Goal: Find specific page/section: Find specific page/section

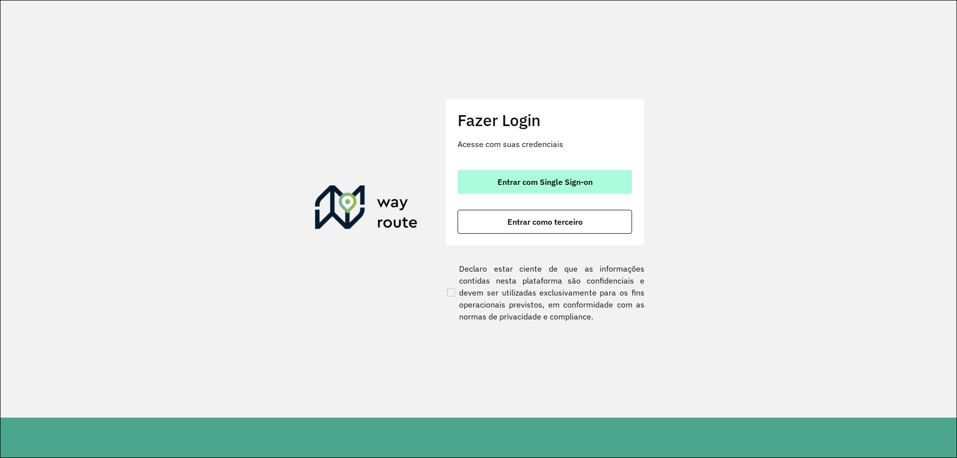
click at [494, 176] on button "Entrar com Single Sign-on" at bounding box center [545, 182] width 174 height 24
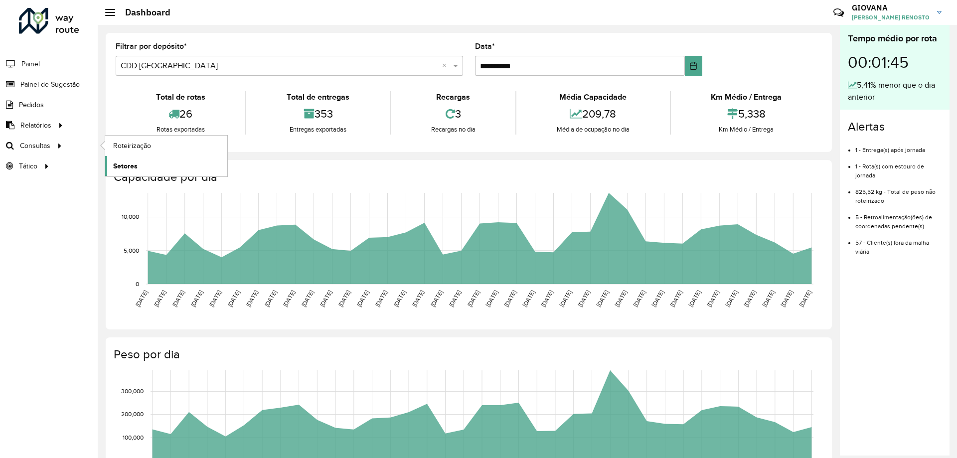
click at [166, 164] on link "Setores" at bounding box center [166, 166] width 122 height 20
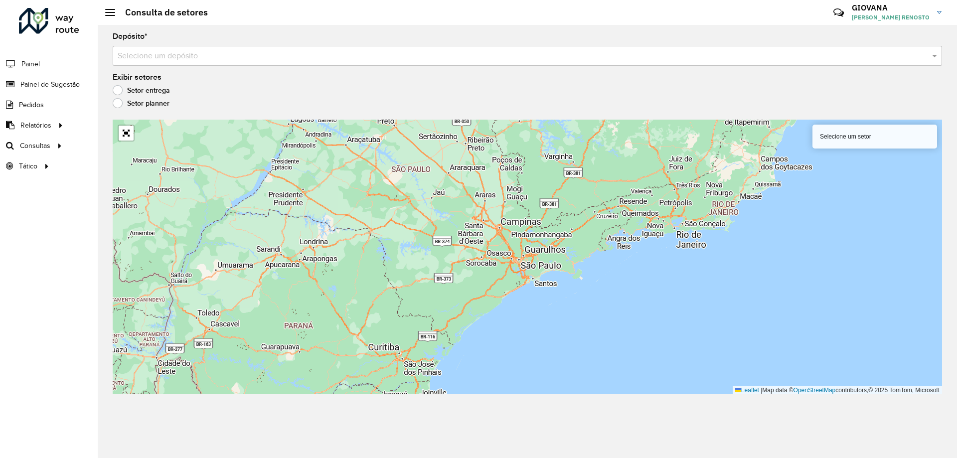
click at [176, 51] on input "text" at bounding box center [518, 56] width 800 height 12
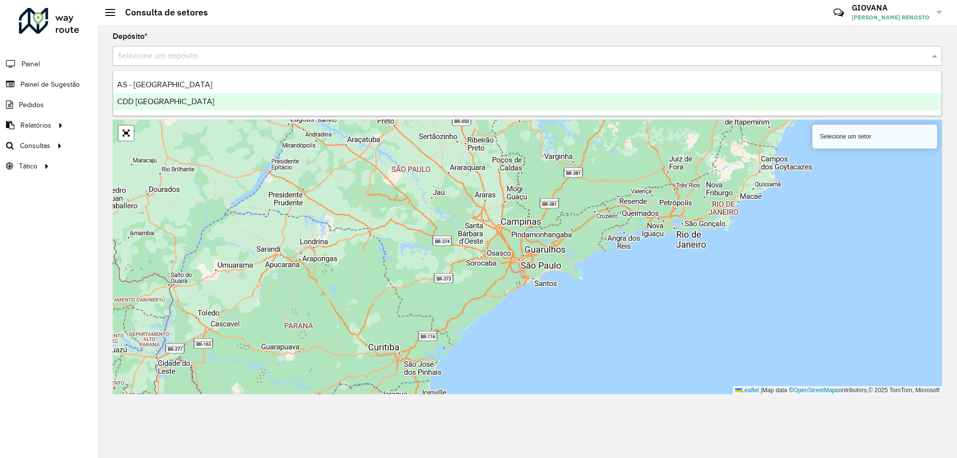
click at [180, 102] on span "CDD [GEOGRAPHIC_DATA]" at bounding box center [165, 101] width 97 height 8
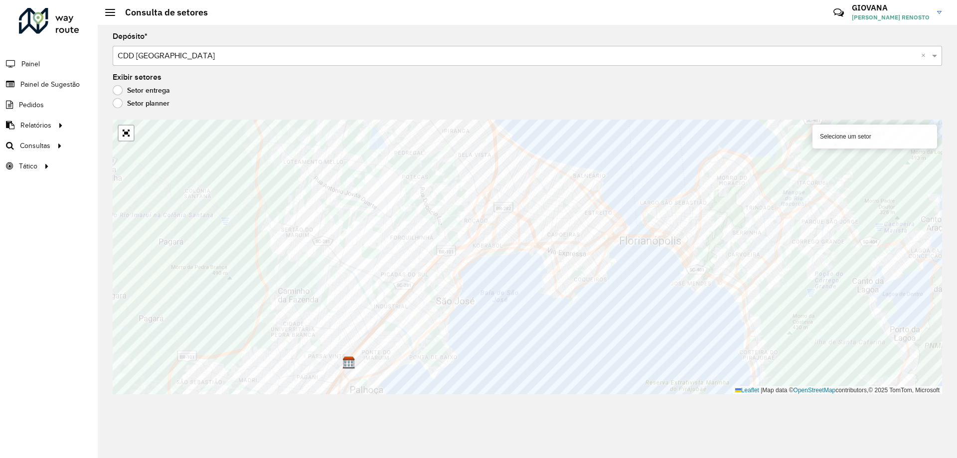
click at [121, 458] on div "Depósito * Selecione um depósito × CDD [GEOGRAPHIC_DATA] × Exibir setores Setor…" at bounding box center [528, 241] width 860 height 433
